Goal: Obtain resource: Obtain resource

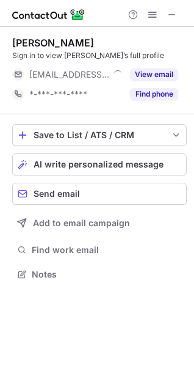
scroll to position [266, 194]
drag, startPoint x: 81, startPoint y: 41, endPoint x: 33, endPoint y: 43, distance: 47.8
click at [33, 43] on div "KaZoua Yang" at bounding box center [99, 43] width 175 height 12
click at [90, 43] on div "KaZoua Yang" at bounding box center [99, 43] width 175 height 12
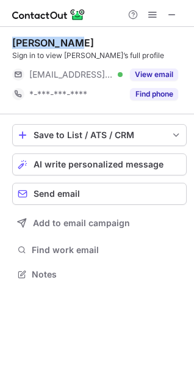
drag, startPoint x: 81, startPoint y: 42, endPoint x: 5, endPoint y: 45, distance: 75.9
click at [5, 45] on div "KaZoua Yang Sign in to view KaZoua’s full profile ***@jouleinc.com Verified Vie…" at bounding box center [97, 160] width 194 height 266
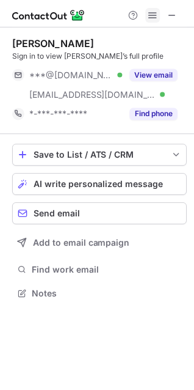
scroll to position [286, 194]
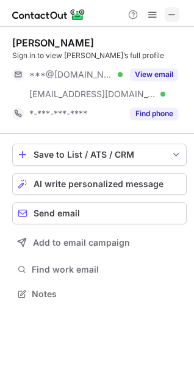
click at [170, 15] on span at bounding box center [173, 15] width 10 height 10
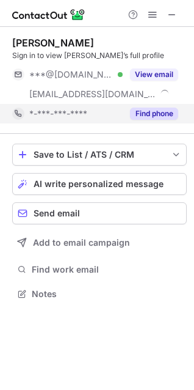
scroll to position [286, 194]
click at [165, 113] on button "Find phone" at bounding box center [154, 114] width 48 height 12
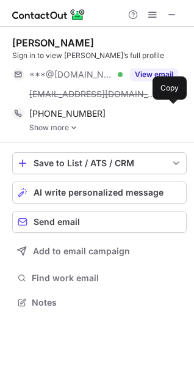
scroll to position [293, 194]
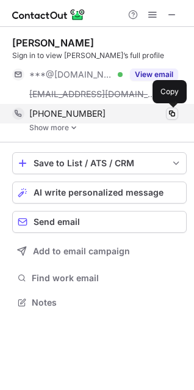
click at [166, 112] on button at bounding box center [172, 114] width 12 height 12
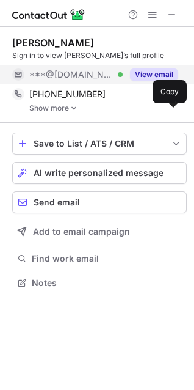
scroll to position [6, 6]
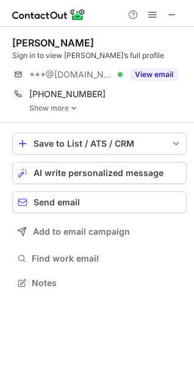
drag, startPoint x: 100, startPoint y: 43, endPoint x: 12, endPoint y: 41, distance: 88.1
click at [12, 41] on div "Heather Diemert Sign in to view Heather’s full profile ***@yahoo.com Verified V…" at bounding box center [97, 164] width 194 height 275
copy div "Heather Diemert"
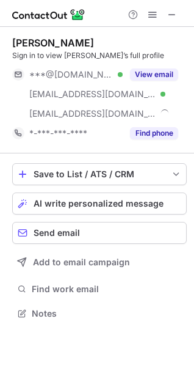
scroll to position [304, 194]
click at [174, 15] on span at bounding box center [173, 15] width 10 height 10
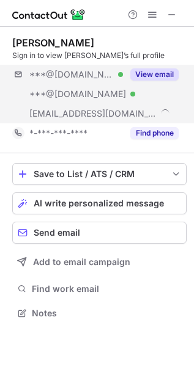
scroll to position [306, 194]
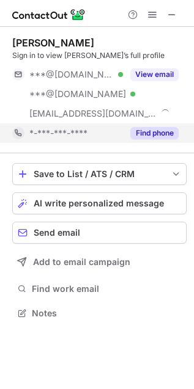
click at [157, 132] on button "Find phone" at bounding box center [154, 133] width 48 height 12
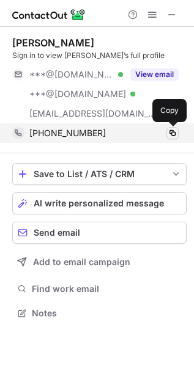
click at [171, 133] on span at bounding box center [173, 133] width 10 height 10
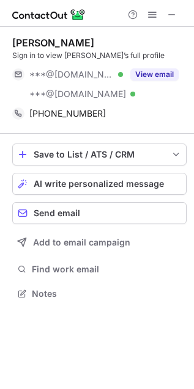
scroll to position [285, 194]
drag, startPoint x: 102, startPoint y: 42, endPoint x: 13, endPoint y: 40, distance: 88.7
click at [13, 40] on div "[PERSON_NAME]" at bounding box center [99, 43] width 174 height 12
copy div "[PERSON_NAME]"
